Goal: Task Accomplishment & Management: Use online tool/utility

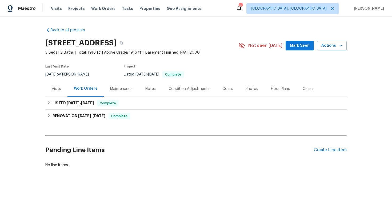
click at [58, 92] on div "Visits" at bounding box center [56, 89] width 22 height 16
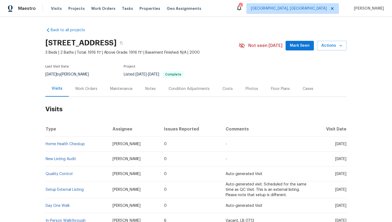
scroll to position [4, 0]
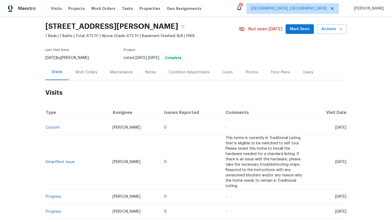
scroll to position [21, 0]
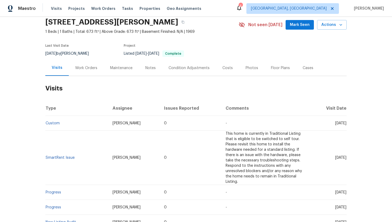
click at [55, 126] on td "Custom" at bounding box center [76, 123] width 63 height 15
click at [56, 123] on link "Custom" at bounding box center [53, 123] width 14 height 4
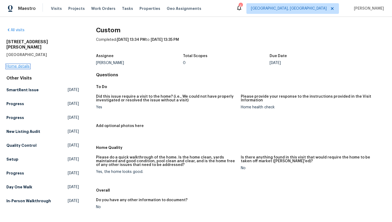
click at [26, 64] on link "Home details" at bounding box center [17, 66] width 23 height 4
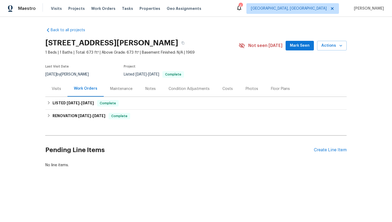
click at [51, 89] on div "Visits" at bounding box center [56, 89] width 22 height 16
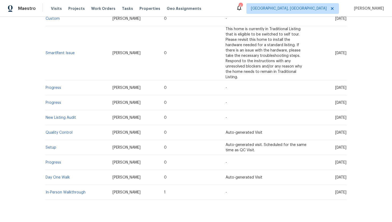
scroll to position [134, 0]
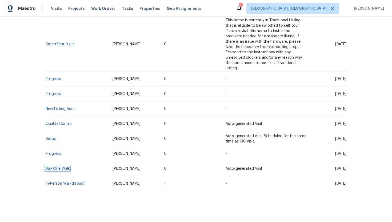
click at [60, 167] on link "Day One Walk" at bounding box center [58, 169] width 24 height 4
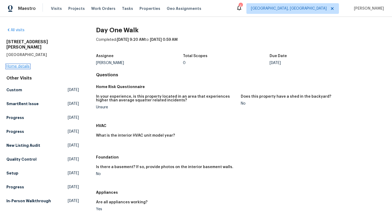
click at [24, 64] on link "Home details" at bounding box center [17, 66] width 23 height 4
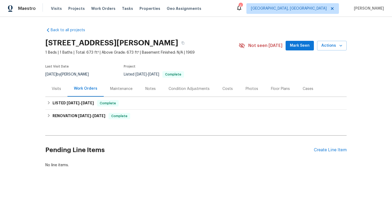
click at [56, 87] on div "Visits" at bounding box center [56, 88] width 9 height 5
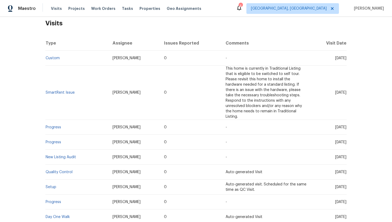
scroll to position [92, 0]
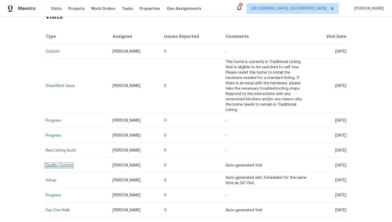
click at [65, 163] on link "Quality Control" at bounding box center [59, 165] width 27 height 4
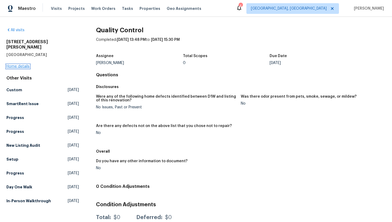
click at [25, 64] on link "Home details" at bounding box center [17, 66] width 23 height 4
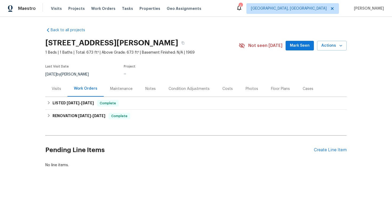
click at [61, 86] on div "Visits" at bounding box center [56, 88] width 9 height 5
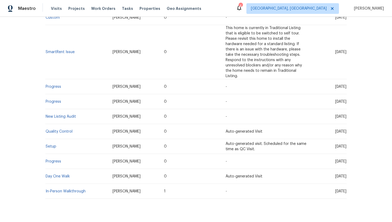
scroll to position [134, 0]
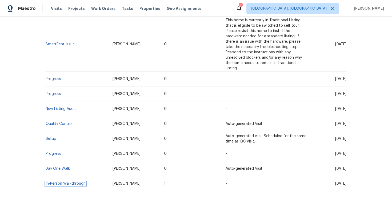
click at [66, 181] on link "In-Person Walkthrough" at bounding box center [66, 183] width 40 height 4
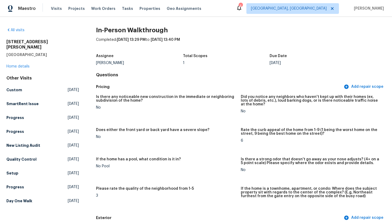
click at [18, 59] on div "[STREET_ADDRESS][PERSON_NAME] Home details" at bounding box center [42, 54] width 72 height 30
click at [19, 64] on link "Home details" at bounding box center [17, 66] width 23 height 4
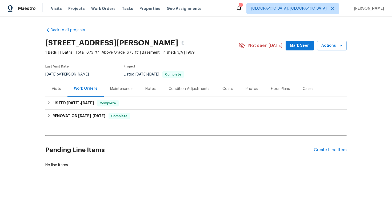
click at [56, 94] on div "Visits" at bounding box center [56, 89] width 22 height 16
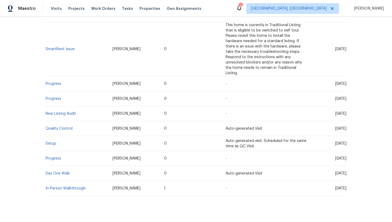
scroll to position [134, 0]
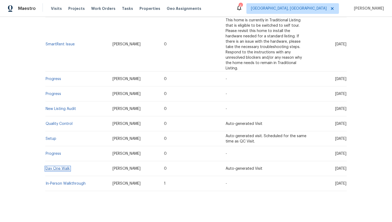
click at [66, 167] on link "Day One Walk" at bounding box center [58, 169] width 24 height 4
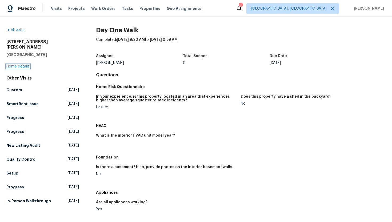
click at [25, 64] on link "Home details" at bounding box center [17, 66] width 23 height 4
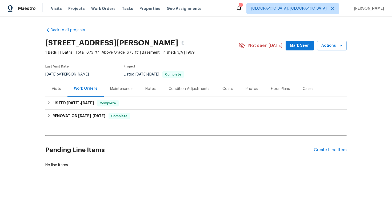
click at [59, 84] on div "Visits" at bounding box center [56, 89] width 22 height 16
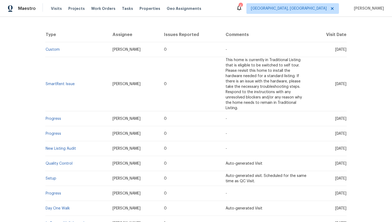
scroll to position [134, 0]
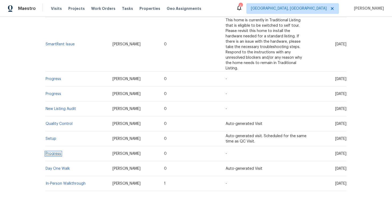
click at [55, 152] on link "Progress" at bounding box center [53, 154] width 15 height 4
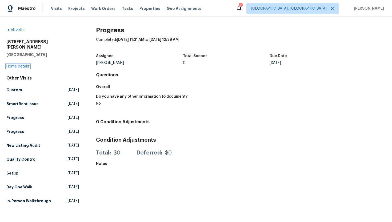
click at [23, 64] on link "Home details" at bounding box center [17, 66] width 23 height 4
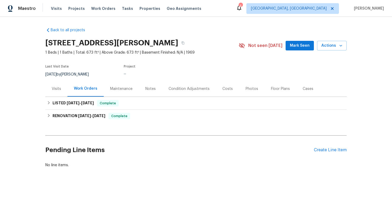
click at [55, 90] on div "Visits" at bounding box center [56, 88] width 9 height 5
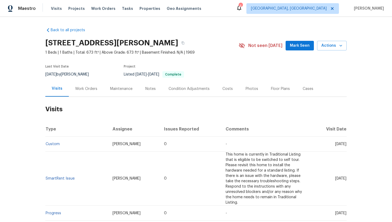
scroll to position [134, 0]
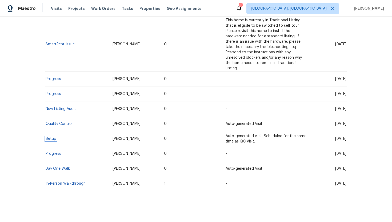
click at [51, 137] on link "Setup" at bounding box center [51, 139] width 11 height 4
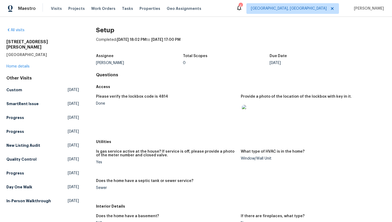
click at [253, 113] on img at bounding box center [250, 113] width 17 height 17
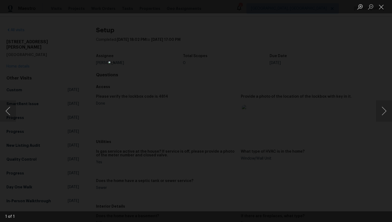
click at [324, 123] on div "Lightbox" at bounding box center [196, 111] width 392 height 222
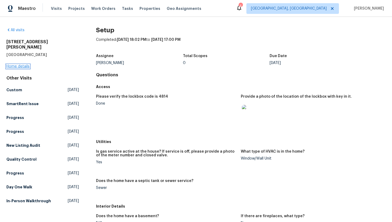
click at [22, 64] on link "Home details" at bounding box center [17, 66] width 23 height 4
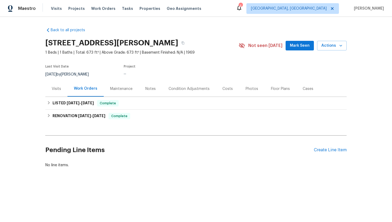
click at [59, 90] on div "Visits" at bounding box center [56, 88] width 9 height 5
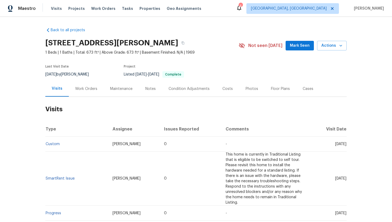
drag, startPoint x: 324, startPoint y: 144, endPoint x: 345, endPoint y: 146, distance: 20.9
click at [345, 146] on td "[DATE]" at bounding box center [328, 143] width 35 height 15
copy span "[DATE]"
click at [91, 90] on div "Work Orders" at bounding box center [86, 88] width 22 height 5
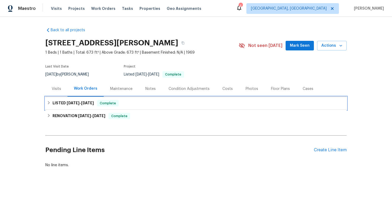
click at [93, 106] on h6 "LISTED [DATE] - [DATE]" at bounding box center [72, 103] width 41 height 6
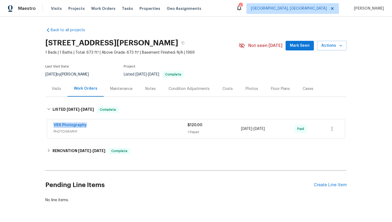
drag, startPoint x: 93, startPoint y: 126, endPoint x: 53, endPoint y: 126, distance: 39.4
click at [53, 126] on div "VRX Photography PHOTOGRAPHY $120.00 1 Repair [DATE] - [DATE] Paid" at bounding box center [195, 128] width 297 height 19
copy link "VRX Photography"
drag, startPoint x: 264, startPoint y: 129, endPoint x: 238, endPoint y: 129, distance: 26.4
click at [238, 129] on div "VRX Photography PHOTOGRAPHY $120.00 1 Repair [DATE] - [DATE] Paid" at bounding box center [190, 128] width 272 height 13
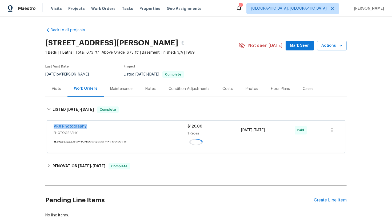
copy div "1 Repair [DATE] - [DATE]"
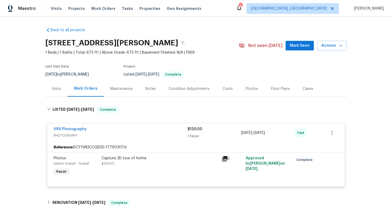
click at [57, 90] on div "Visits" at bounding box center [56, 88] width 9 height 5
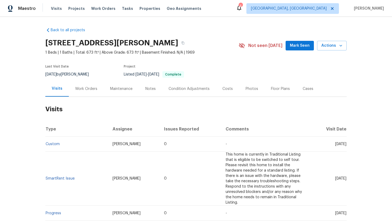
scroll to position [12, 0]
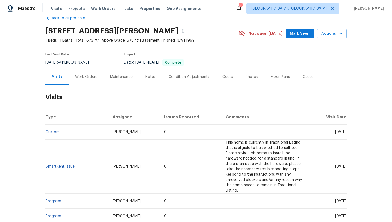
click at [305, 80] on div "Cases" at bounding box center [307, 77] width 23 height 16
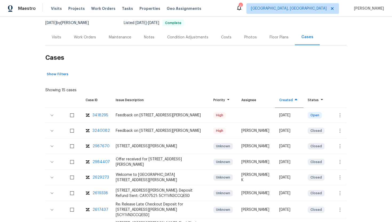
scroll to position [65, 0]
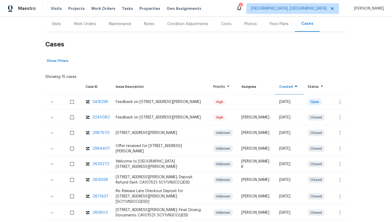
click at [57, 26] on div "Visits" at bounding box center [56, 23] width 9 height 5
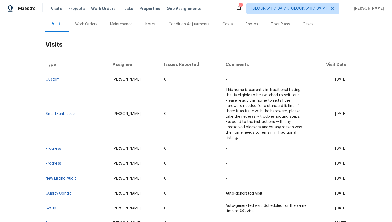
click at [300, 27] on div "Cases" at bounding box center [307, 24] width 23 height 16
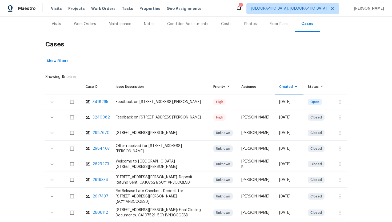
scroll to position [68, 0]
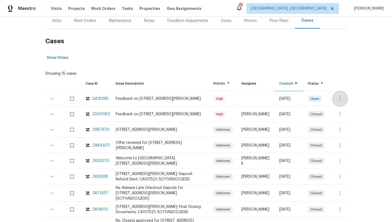
click at [340, 97] on icon "button" at bounding box center [339, 98] width 6 height 6
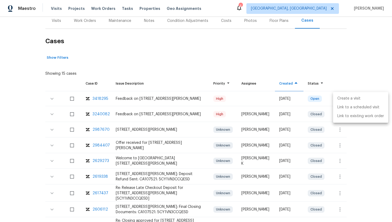
click at [349, 99] on li "Create a visit" at bounding box center [360, 98] width 55 height 9
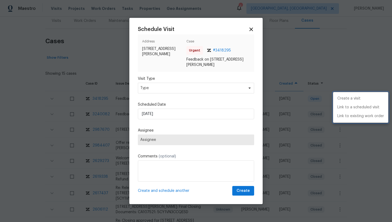
click at [151, 88] on div at bounding box center [196, 111] width 392 height 222
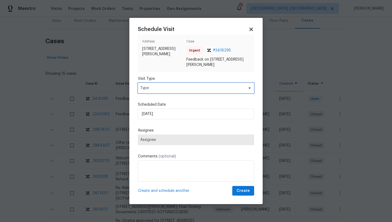
click at [151, 88] on span "Type" at bounding box center [192, 87] width 104 height 5
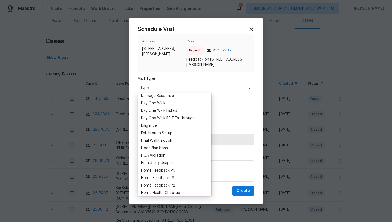
scroll to position [95, 0]
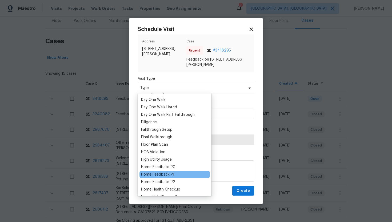
click at [175, 173] on div "Home Feedback P1" at bounding box center [174, 174] width 70 height 7
click at [168, 173] on div "Home Feedback P1" at bounding box center [157, 174] width 33 height 5
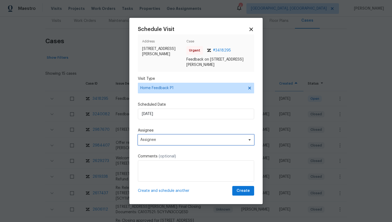
click at [165, 142] on span "Assignee" at bounding box center [196, 139] width 116 height 11
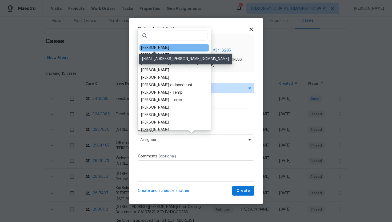
click at [161, 49] on div "[PERSON_NAME]" at bounding box center [155, 47] width 28 height 5
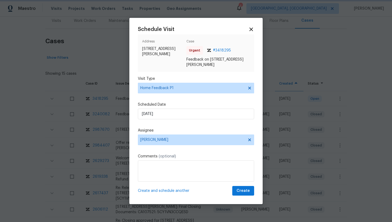
click at [99, 68] on div at bounding box center [196, 111] width 392 height 222
click at [251, 29] on icon at bounding box center [251, 29] width 4 height 4
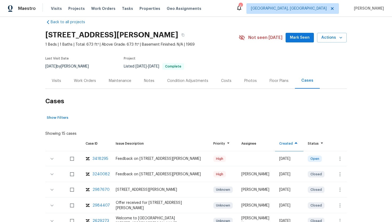
scroll to position [0, 0]
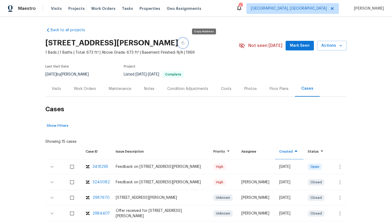
click at [188, 45] on button "button" at bounding box center [183, 43] width 10 height 10
click at [59, 88] on div "Visits" at bounding box center [56, 88] width 9 height 5
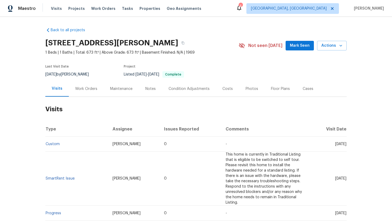
drag, startPoint x: 137, startPoint y: 147, endPoint x: 104, endPoint y: 146, distance: 33.0
click at [108, 146] on td "[PERSON_NAME]" at bounding box center [134, 143] width 52 height 15
copy span "[PERSON_NAME]"
